Goal: Task Accomplishment & Management: Use online tool/utility

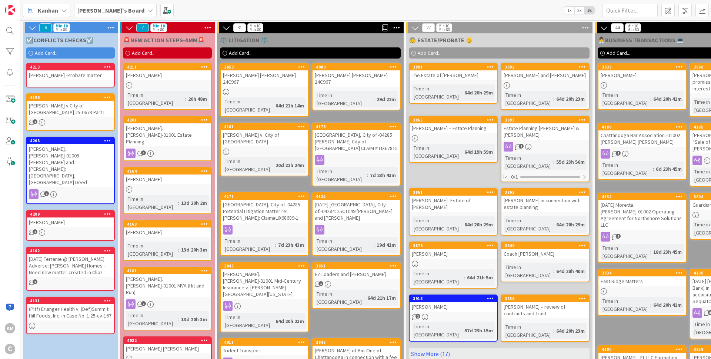
click at [185, 149] on div "1" at bounding box center [167, 154] width 87 height 10
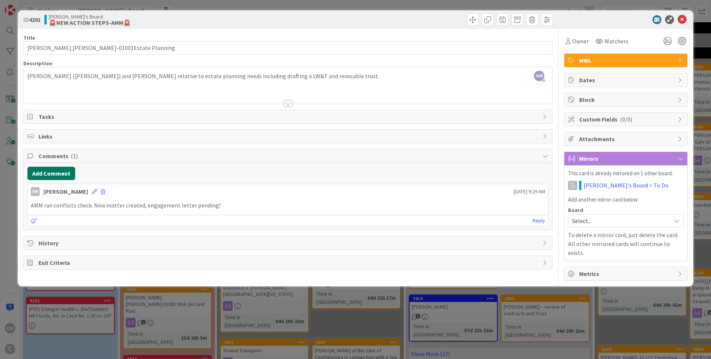
click at [71, 176] on button "Add Comment" at bounding box center [51, 173] width 48 height 13
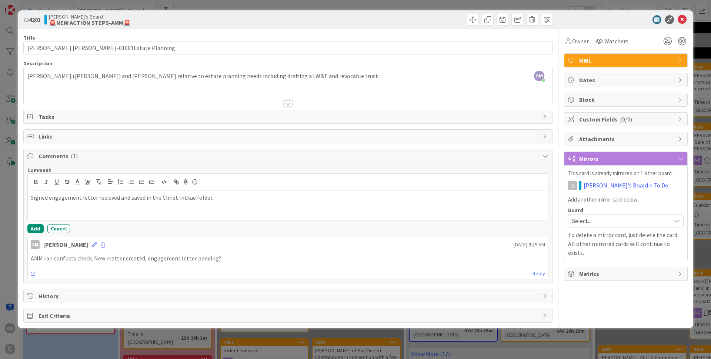
click at [174, 196] on p "Signed engagement letter recieved and saved in the Clinet Intkae folder." at bounding box center [288, 197] width 515 height 9
click at [170, 198] on p "Signed engagement letter recieved and saved in the Clinet Intkae folder." at bounding box center [288, 197] width 515 height 9
click at [182, 198] on p "Signed engagement letter recieved and saved in the Client Intkae folder." at bounding box center [288, 197] width 515 height 9
click at [106, 198] on p "Signed engagement letter recieved and saved in the Client Intake folder." at bounding box center [288, 197] width 515 height 9
click at [39, 230] on button "Add" at bounding box center [35, 228] width 16 height 9
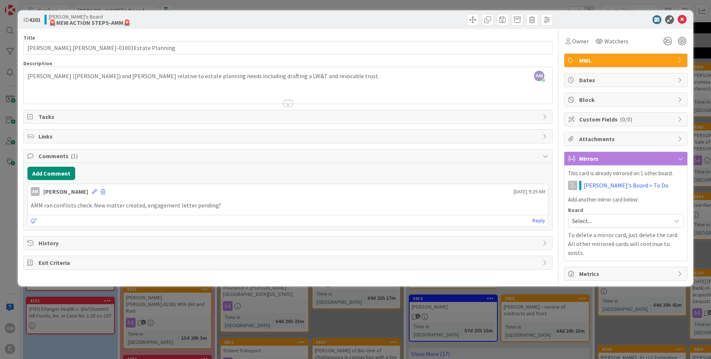
type input "[PERSON_NAME].[PERSON_NAME]-01001Estate Planning"
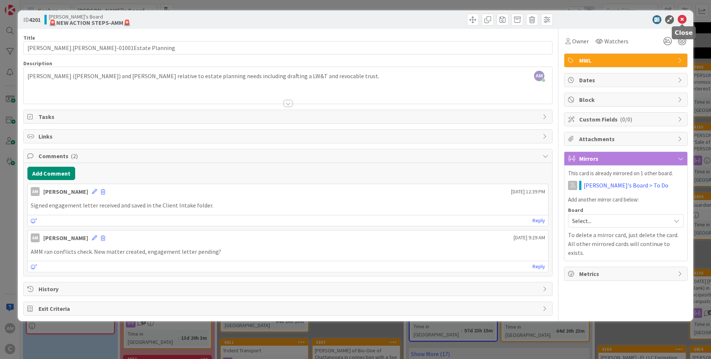
click at [684, 17] on icon at bounding box center [682, 19] width 9 height 9
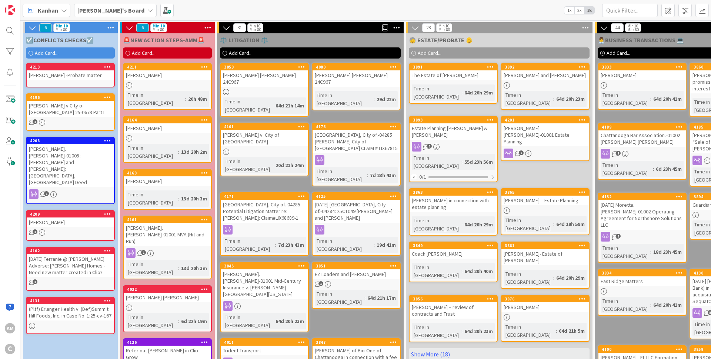
click at [349, 9] on div "Kanban [PERSON_NAME]'s Board 1x 2x 3x" at bounding box center [365, 10] width 691 height 20
click at [147, 9] on icon at bounding box center [150, 10] width 6 height 6
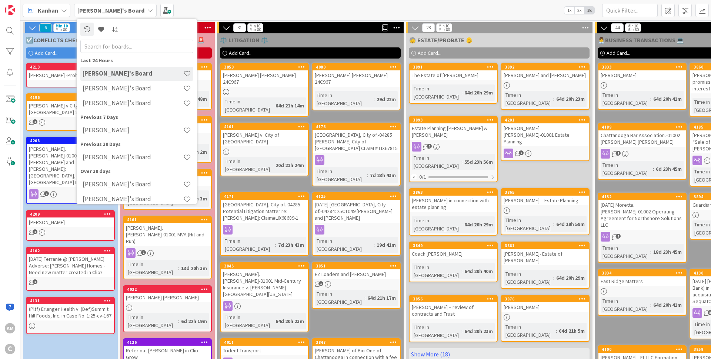
click at [147, 9] on icon at bounding box center [150, 10] width 6 height 6
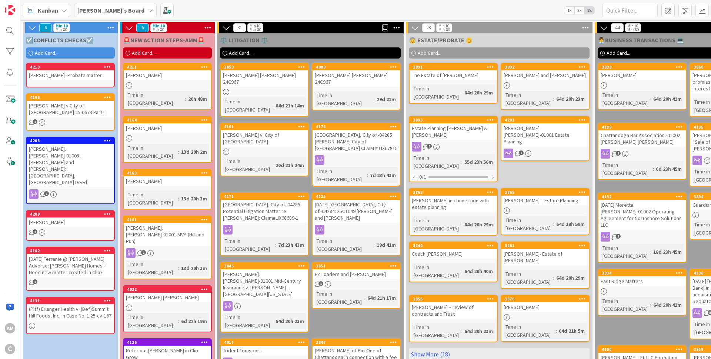
click at [186, 223] on div "[PERSON_NAME].[PERSON_NAME]-01001 MVA (Hit and Run)" at bounding box center [167, 234] width 87 height 23
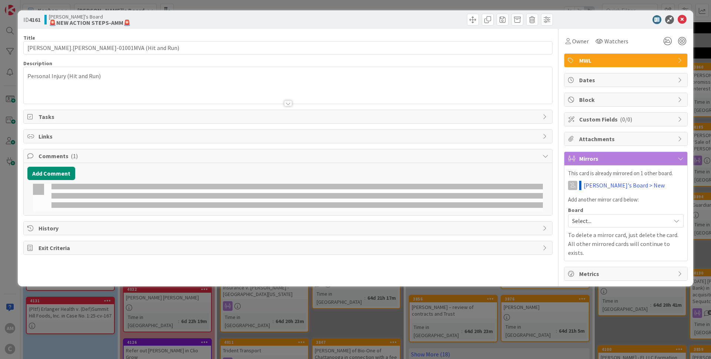
type input "[PERSON_NAME].[PERSON_NAME]-01001MVA (Hit and Run)"
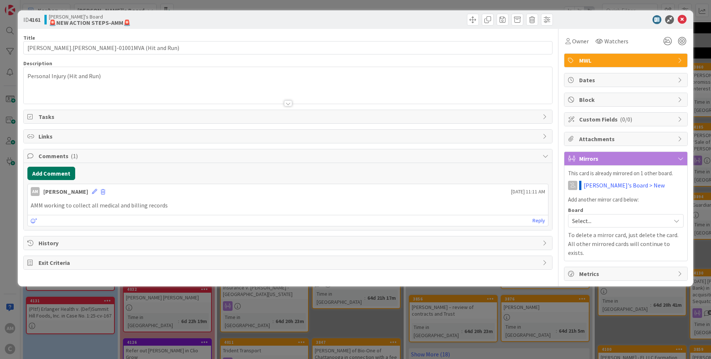
click at [55, 177] on button "Add Comment" at bounding box center [51, 173] width 48 height 13
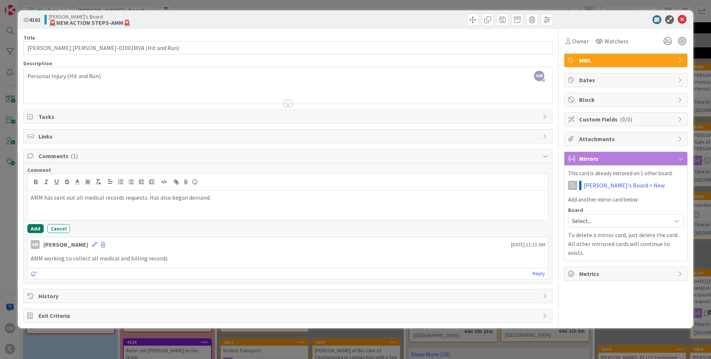
click at [33, 226] on button "Add" at bounding box center [35, 228] width 16 height 9
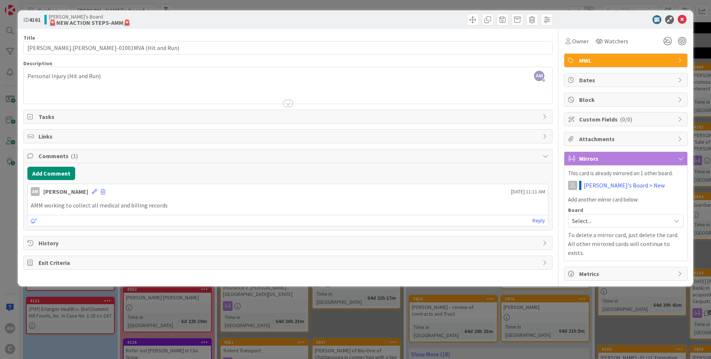
type input "[PERSON_NAME].[PERSON_NAME]-01001MVA (Hit and Run)"
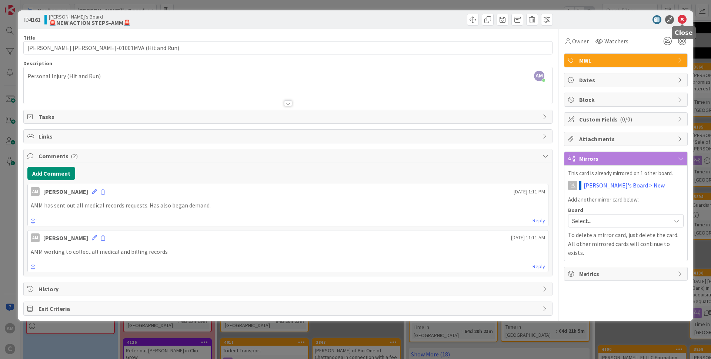
click at [683, 19] on icon at bounding box center [682, 19] width 9 height 9
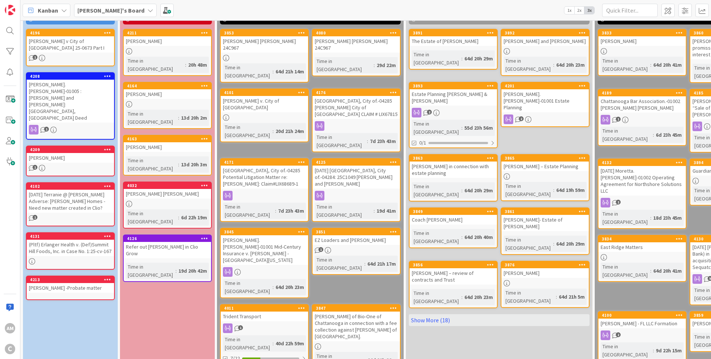
scroll to position [44, 0]
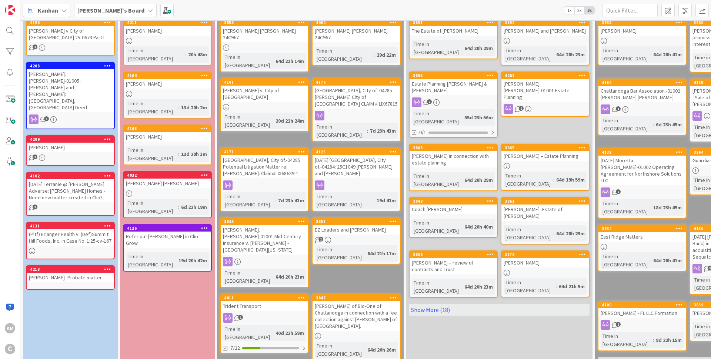
drag, startPoint x: 90, startPoint y: 252, endPoint x: 96, endPoint y: 251, distance: 6.3
click at [90, 273] on div "[PERSON_NAME] -Probate matter" at bounding box center [70, 278] width 87 height 10
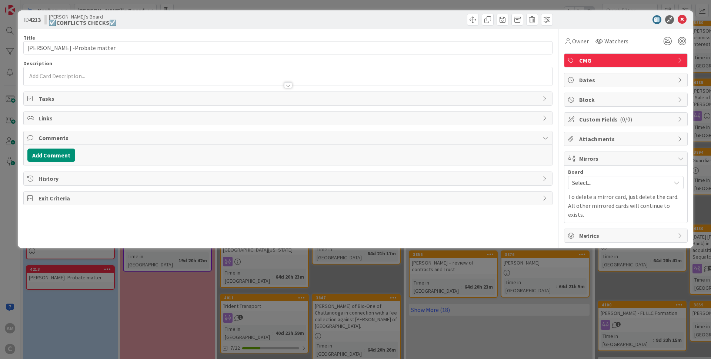
click at [92, 80] on div at bounding box center [288, 82] width 529 height 8
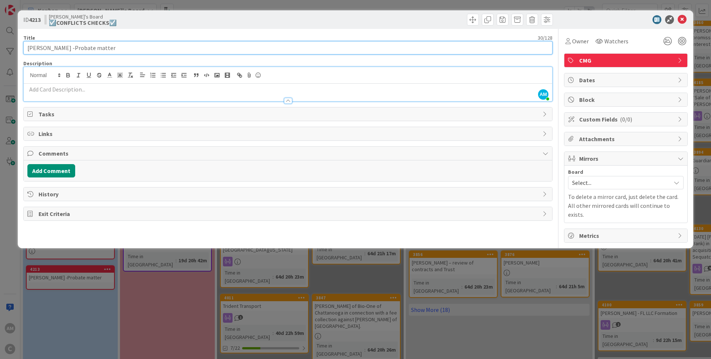
drag, startPoint x: 122, startPoint y: 44, endPoint x: 77, endPoint y: 49, distance: 45.5
click at [69, 49] on input "[PERSON_NAME] -Probate matter" at bounding box center [288, 47] width 530 height 13
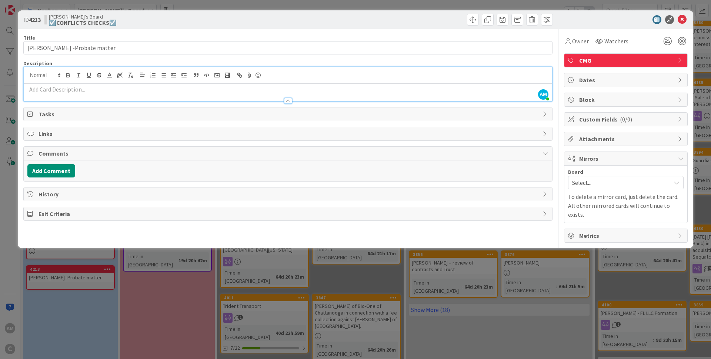
click at [117, 54] on div "Title 30 / 128 [PERSON_NAME] -Probate matter Description AM [PERSON_NAME] just …" at bounding box center [288, 136] width 530 height 214
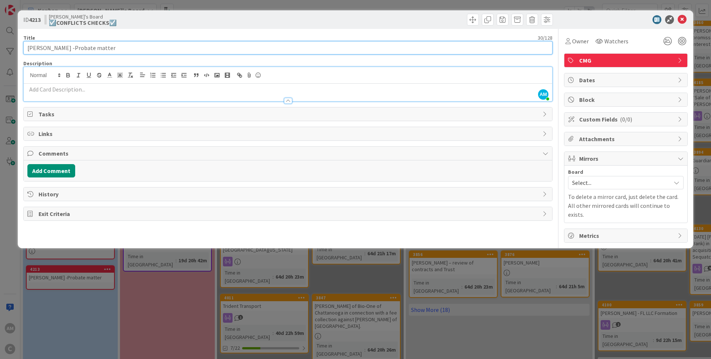
drag, startPoint x: 114, startPoint y: 47, endPoint x: 67, endPoint y: 49, distance: 46.8
click at [67, 49] on input "[PERSON_NAME] -Probate matter" at bounding box center [288, 47] width 530 height 13
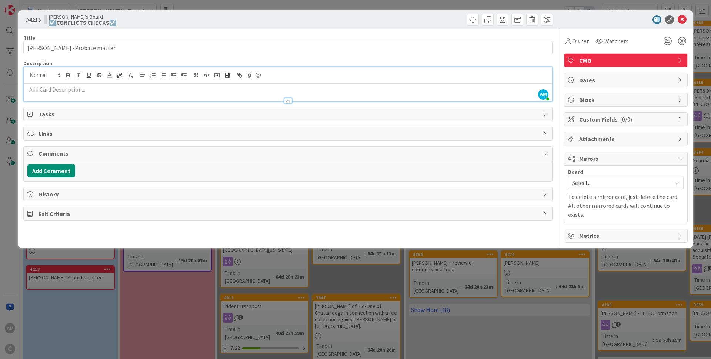
click at [82, 92] on p at bounding box center [287, 89] width 521 height 9
paste div
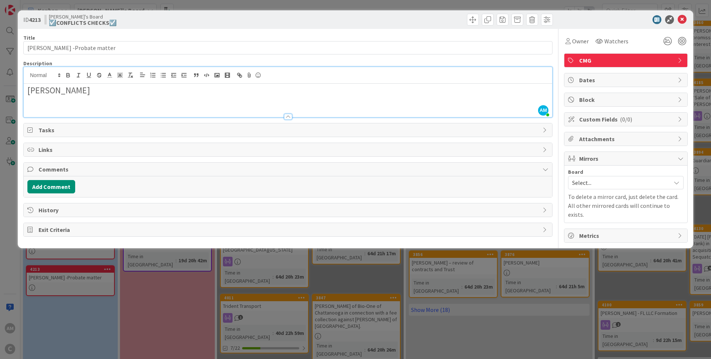
click at [115, 94] on h2 "[PERSON_NAME]" at bounding box center [287, 90] width 521 height 11
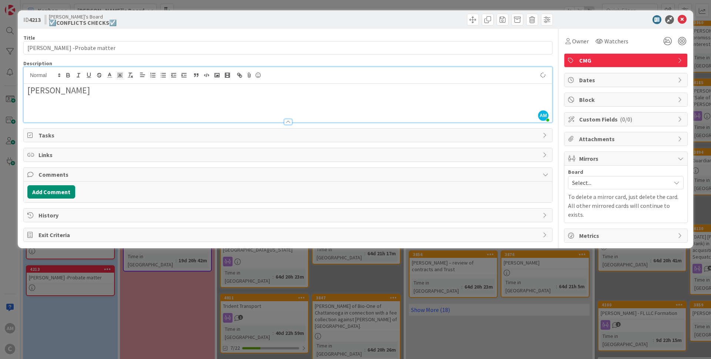
drag, startPoint x: 129, startPoint y: 94, endPoint x: 21, endPoint y: 99, distance: 107.9
click at [24, 99] on div "[PERSON_NAME]" at bounding box center [288, 103] width 529 height 39
click at [127, 97] on h2 at bounding box center [287, 101] width 521 height 11
drag, startPoint x: 116, startPoint y: 89, endPoint x: 19, endPoint y: 96, distance: 97.3
click at [24, 96] on div "[PERSON_NAME]" at bounding box center [288, 103] width 529 height 39
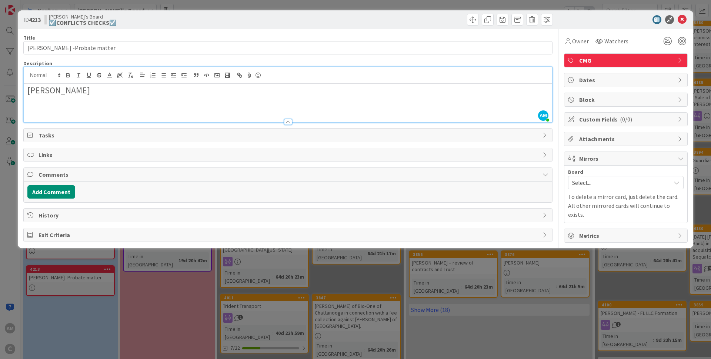
click at [126, 98] on h2 at bounding box center [287, 101] width 521 height 11
click at [127, 92] on h2 "[PERSON_NAME]" at bounding box center [287, 90] width 521 height 11
drag, startPoint x: 51, startPoint y: 91, endPoint x: 11, endPoint y: 93, distance: 39.7
click at [24, 93] on div "JamesJames [PERSON_NAME]" at bounding box center [288, 103] width 529 height 39
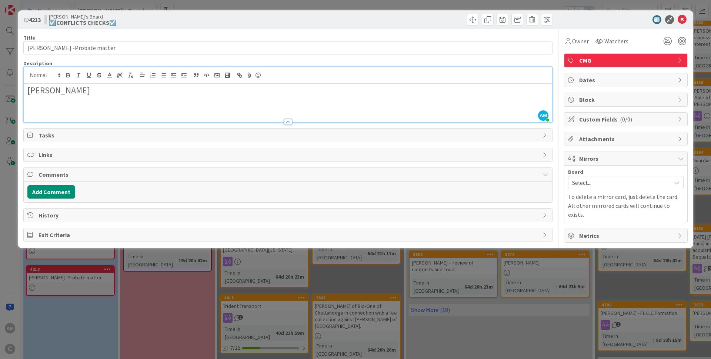
drag, startPoint x: 160, startPoint y: 82, endPoint x: 158, endPoint y: 95, distance: 13.5
click at [160, 87] on div "AM [PERSON_NAME] joined 5 m ago [PERSON_NAME]" at bounding box center [288, 94] width 529 height 55
click at [157, 95] on h2 "[PERSON_NAME]" at bounding box center [287, 90] width 521 height 11
click at [269, 99] on h2 at bounding box center [287, 101] width 521 height 11
drag, startPoint x: 258, startPoint y: 88, endPoint x: 3, endPoint y: 90, distance: 255.7
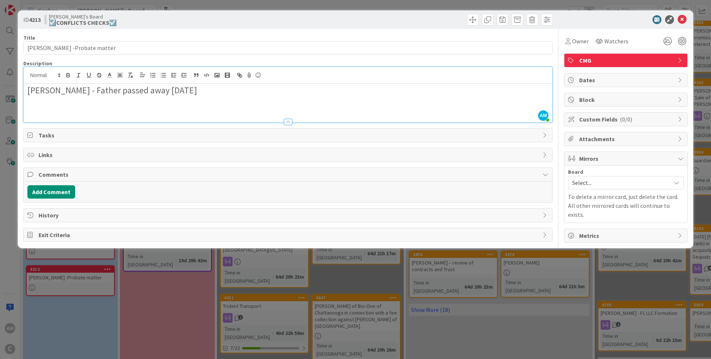
click at [24, 90] on div "[PERSON_NAME] - Father passed away [DATE]" at bounding box center [288, 103] width 529 height 39
click at [252, 100] on h2 at bounding box center [287, 101] width 521 height 11
click at [59, 193] on button "Add Comment" at bounding box center [51, 191] width 48 height 13
